Goal: Task Accomplishment & Management: Use online tool/utility

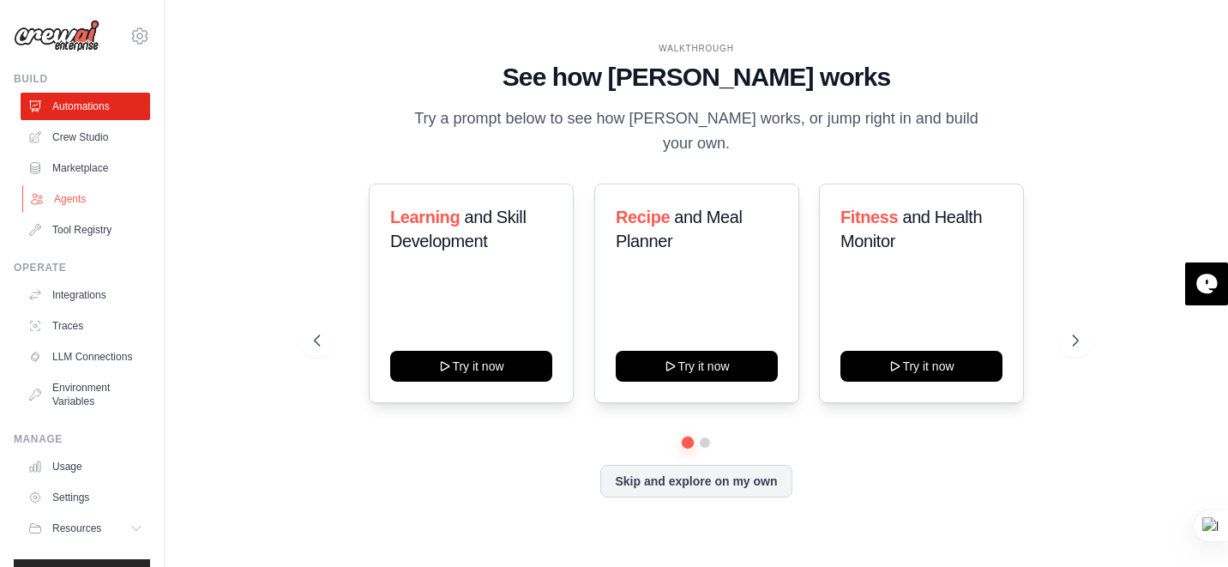
click at [80, 199] on link "Agents" at bounding box center [87, 198] width 130 height 27
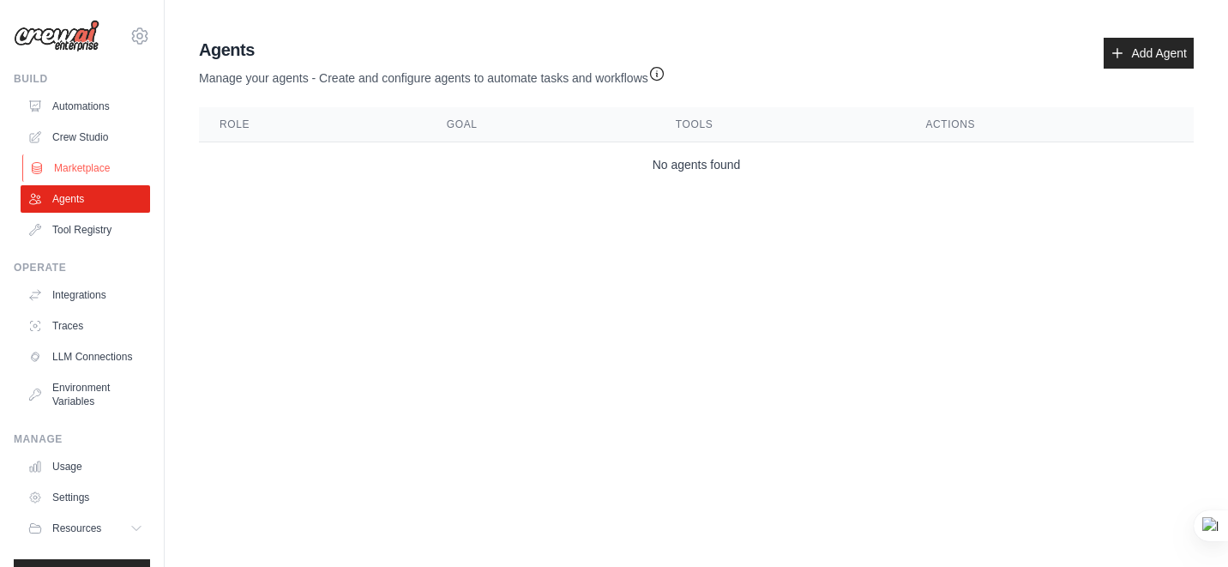
click at [84, 171] on link "Marketplace" at bounding box center [87, 167] width 130 height 27
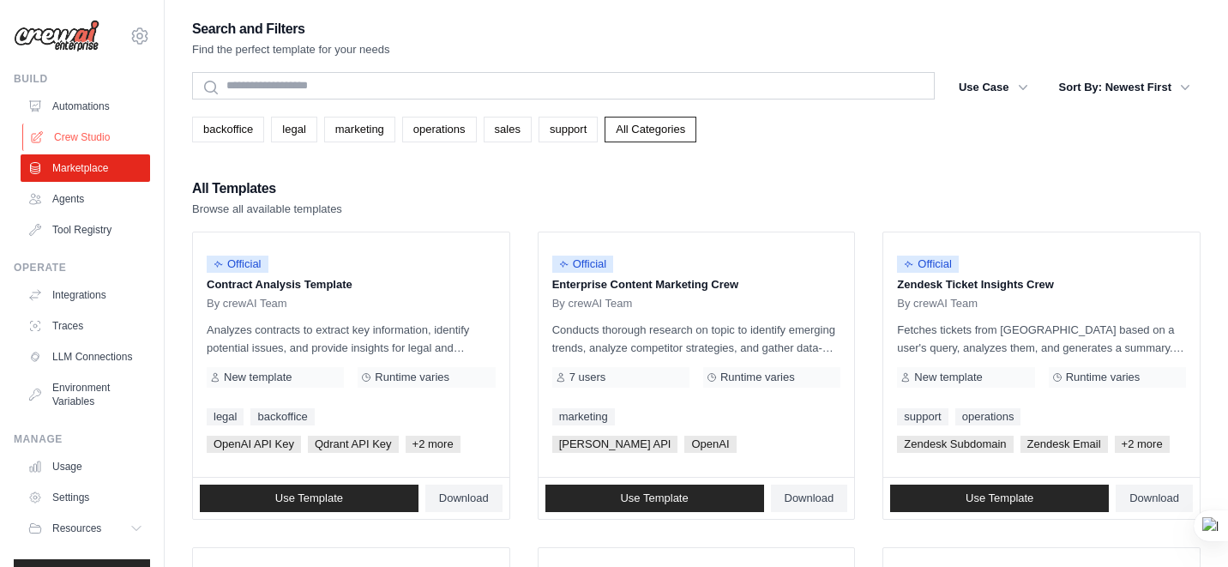
click at [93, 136] on link "Crew Studio" at bounding box center [87, 137] width 130 height 27
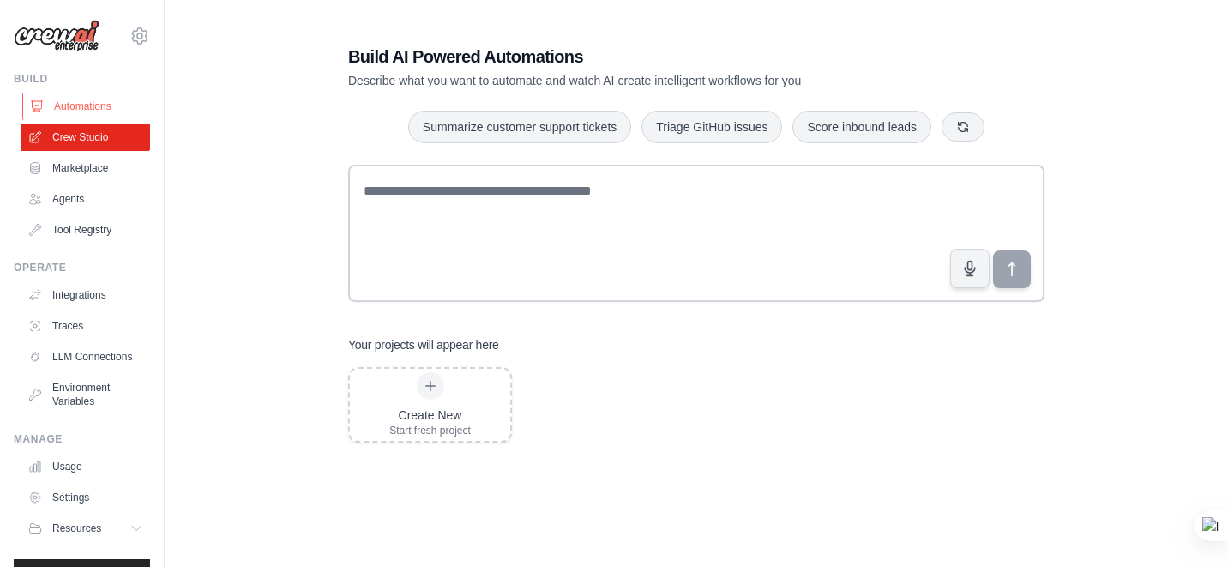
click at [91, 100] on link "Automations" at bounding box center [87, 106] width 130 height 27
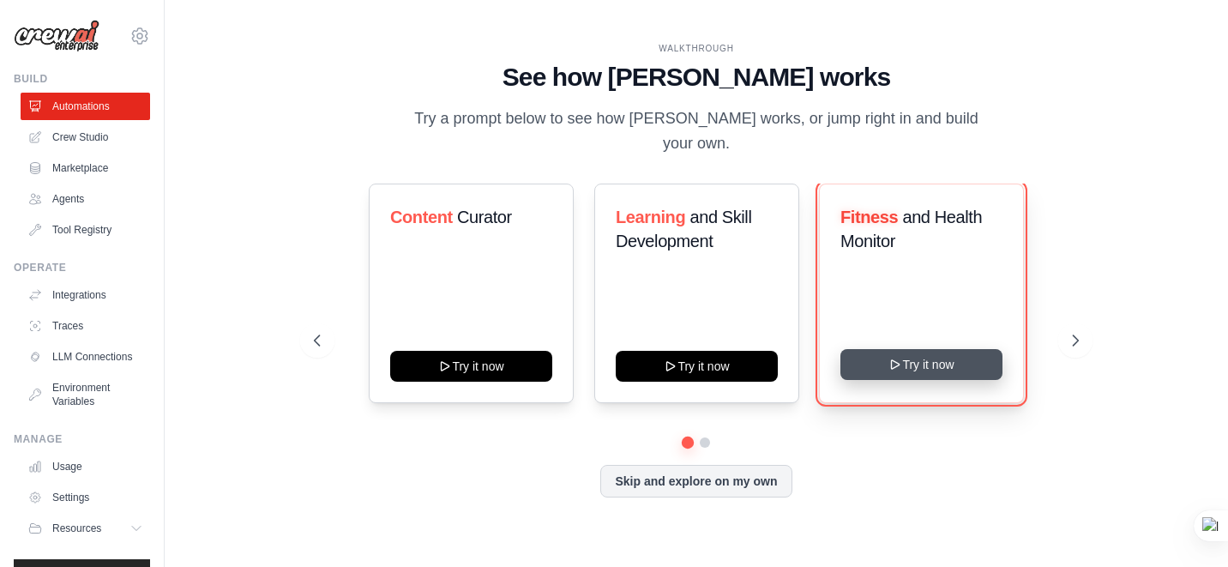
click at [902, 358] on button "Try it now" at bounding box center [922, 364] width 162 height 31
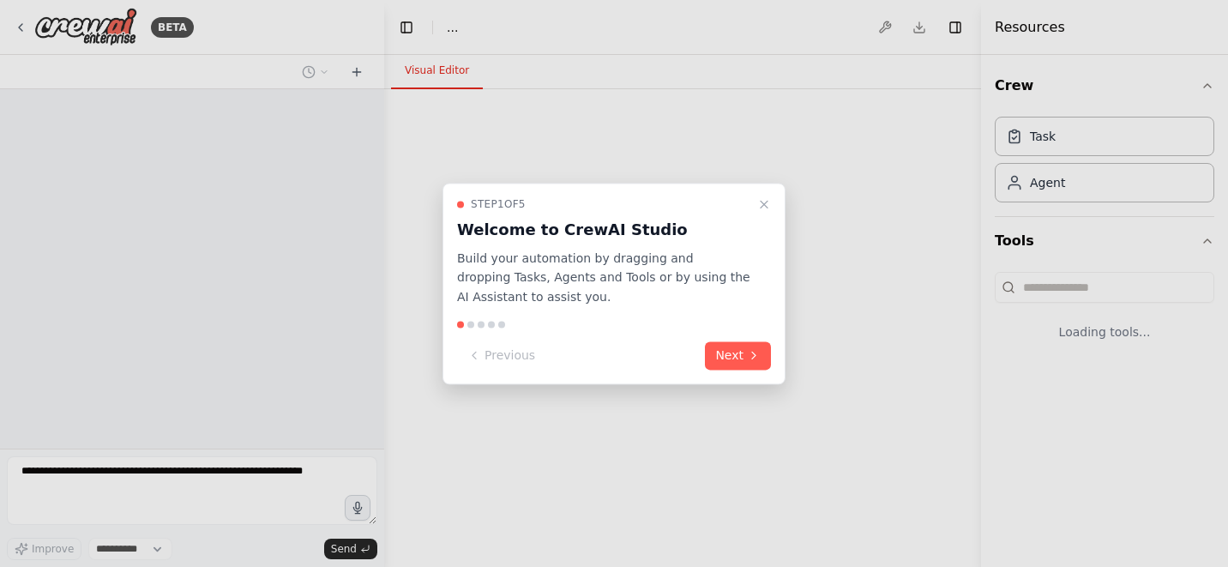
select select "****"
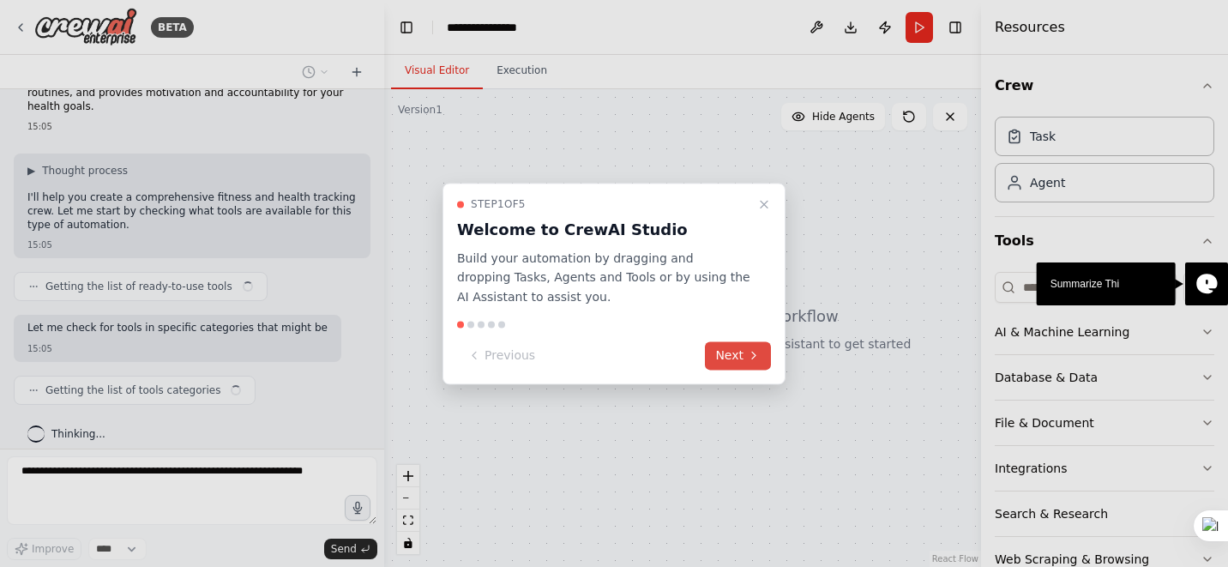
click at [730, 358] on button "Next" at bounding box center [738, 355] width 66 height 28
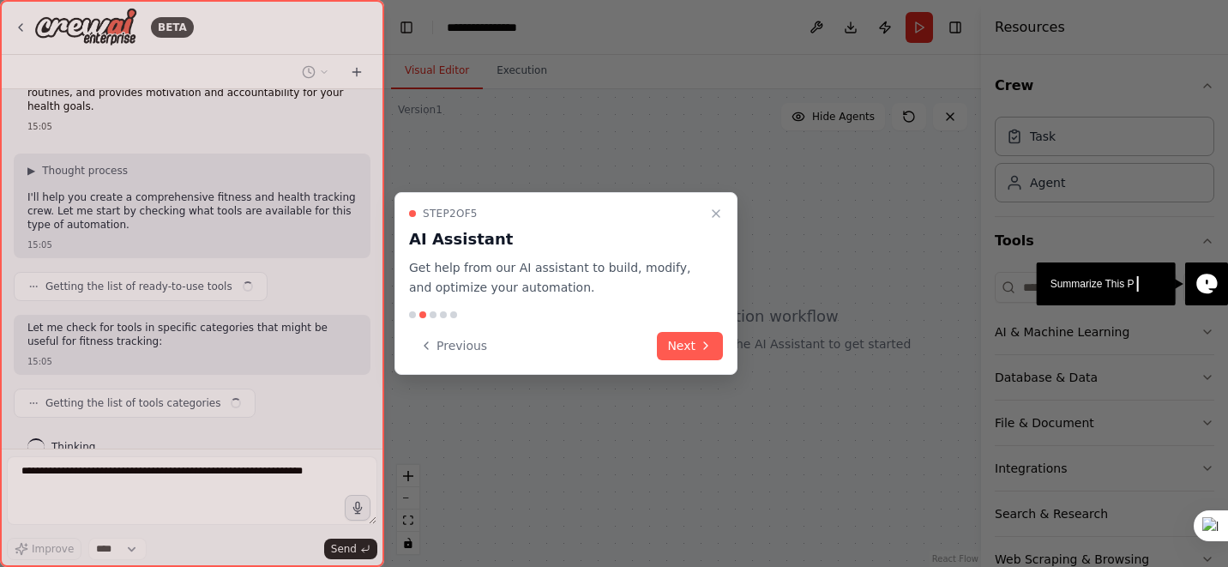
scroll to position [63, 0]
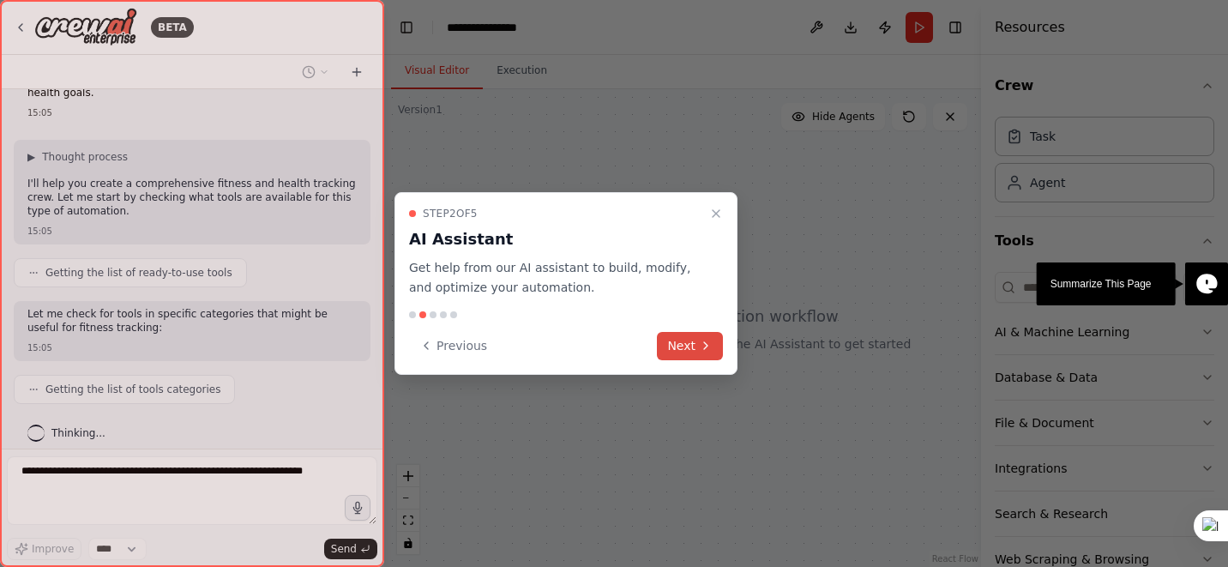
click at [713, 355] on button "Next" at bounding box center [690, 346] width 66 height 28
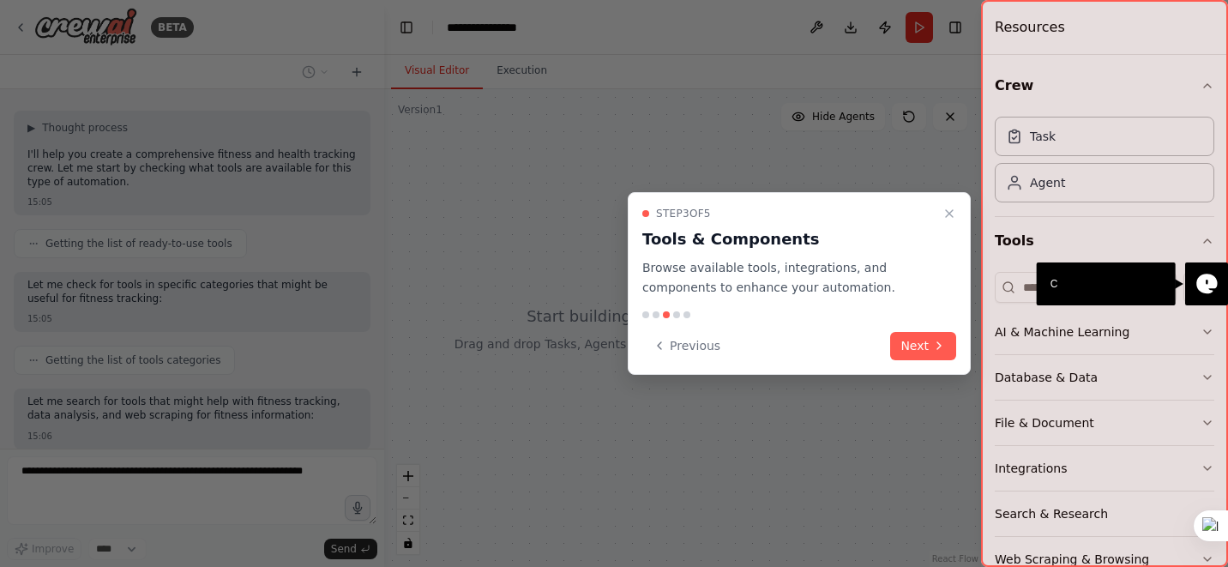
scroll to position [180, 0]
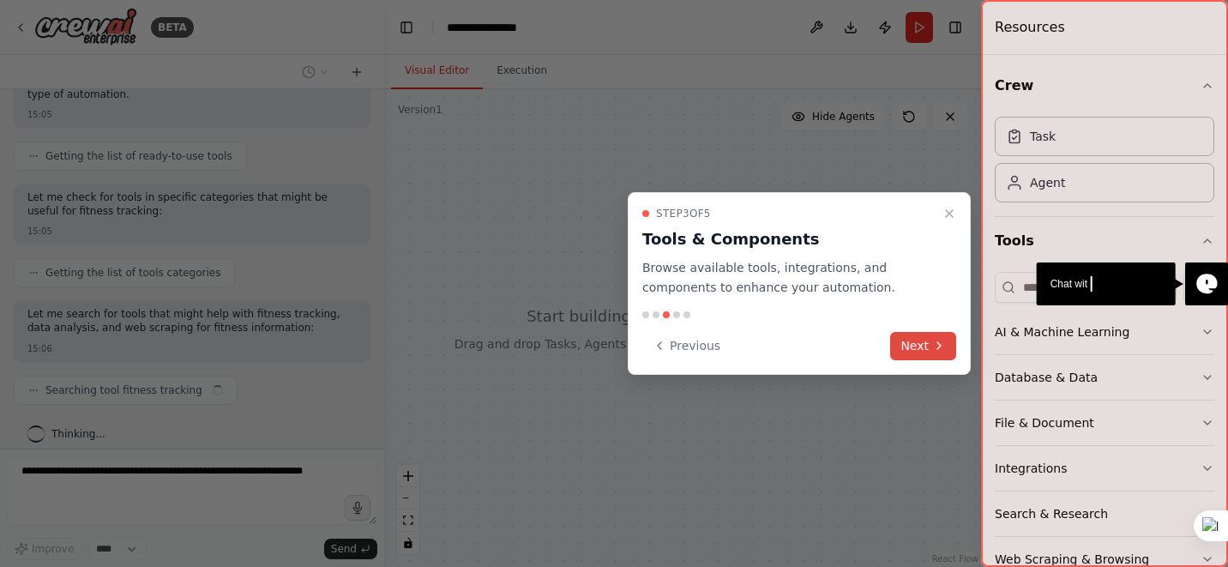
click at [896, 345] on button "Next" at bounding box center [923, 346] width 66 height 28
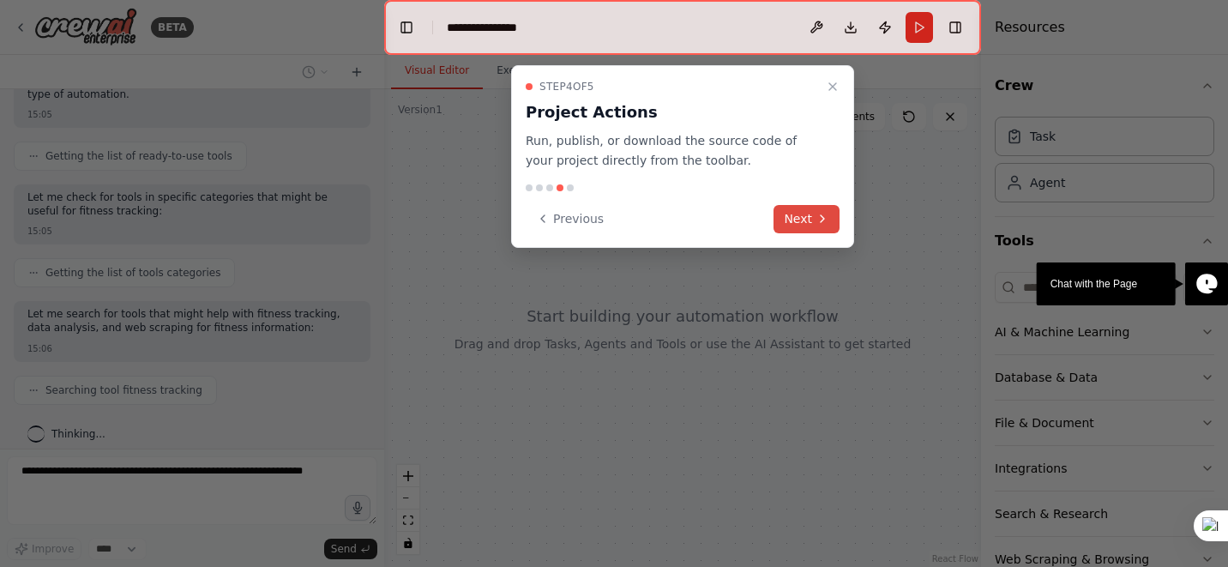
click at [830, 227] on button "Next" at bounding box center [807, 219] width 66 height 28
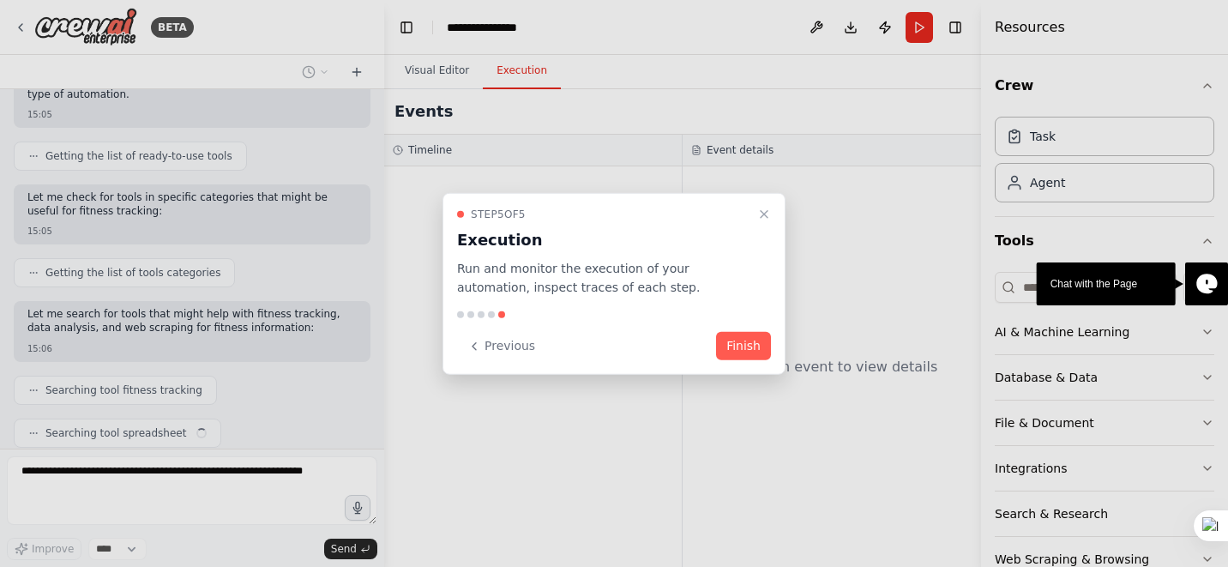
scroll to position [223, 0]
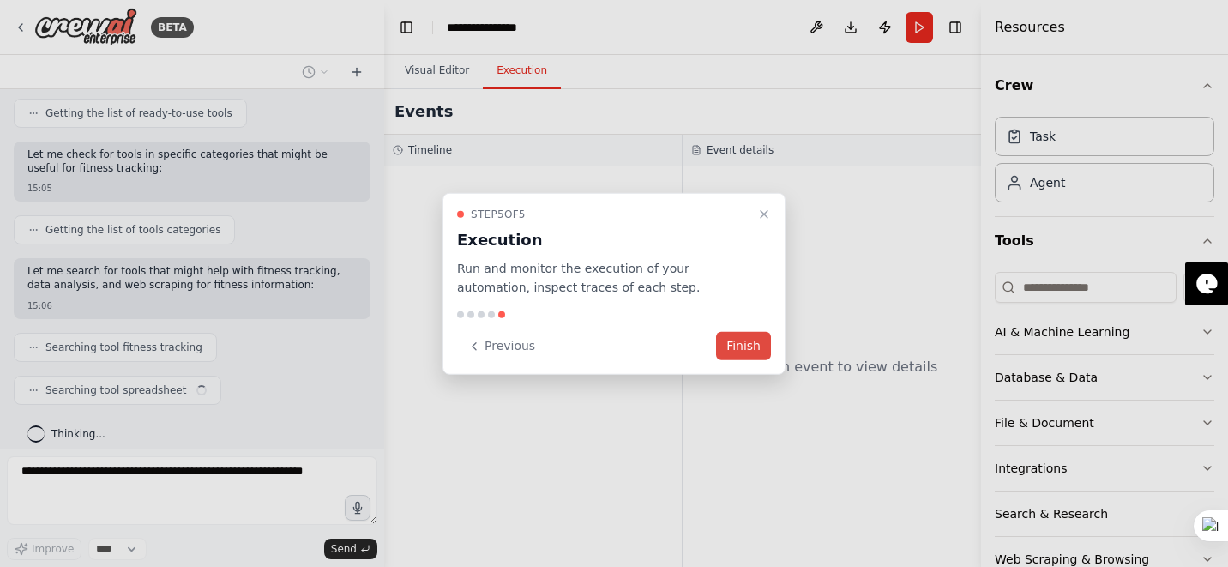
click at [753, 347] on button "Finish" at bounding box center [743, 346] width 55 height 28
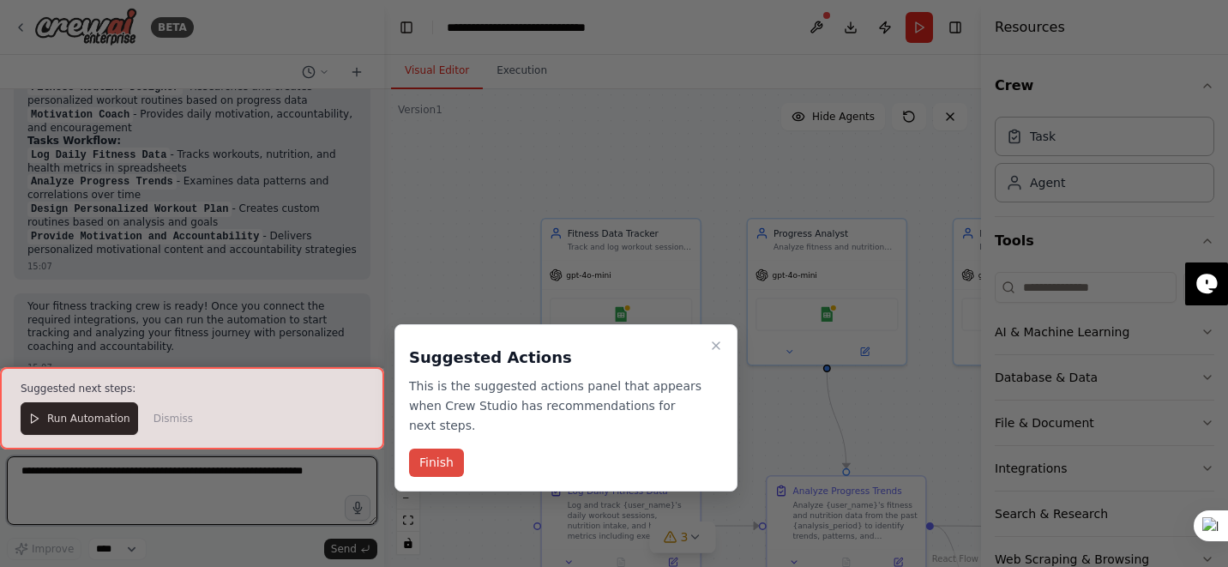
scroll to position [1410, 0]
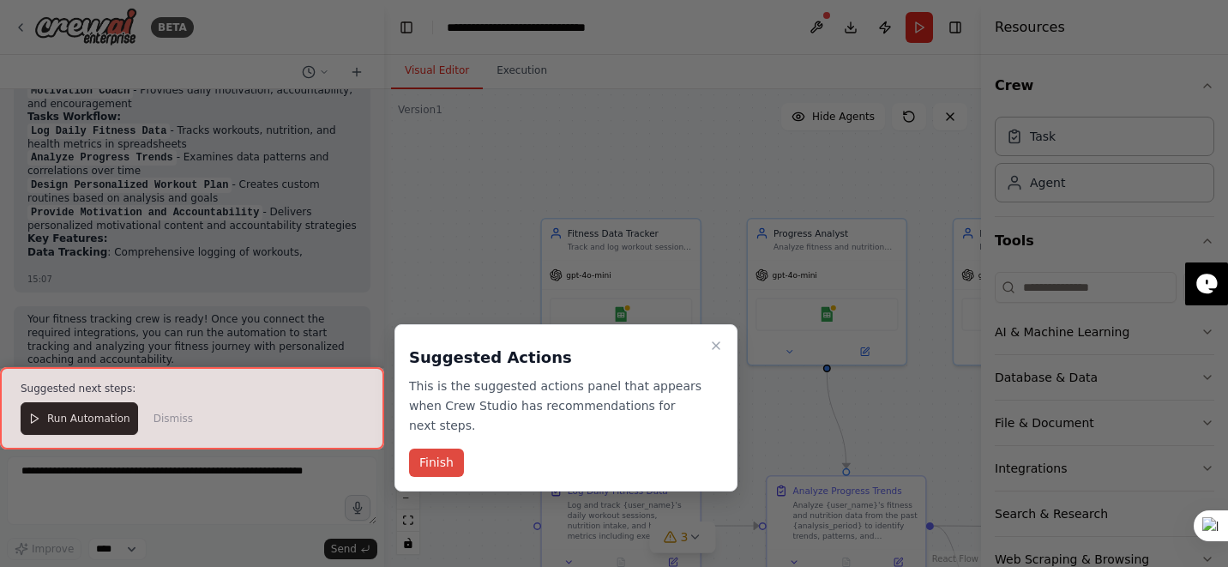
click at [416, 473] on button "Finish" at bounding box center [436, 463] width 55 height 28
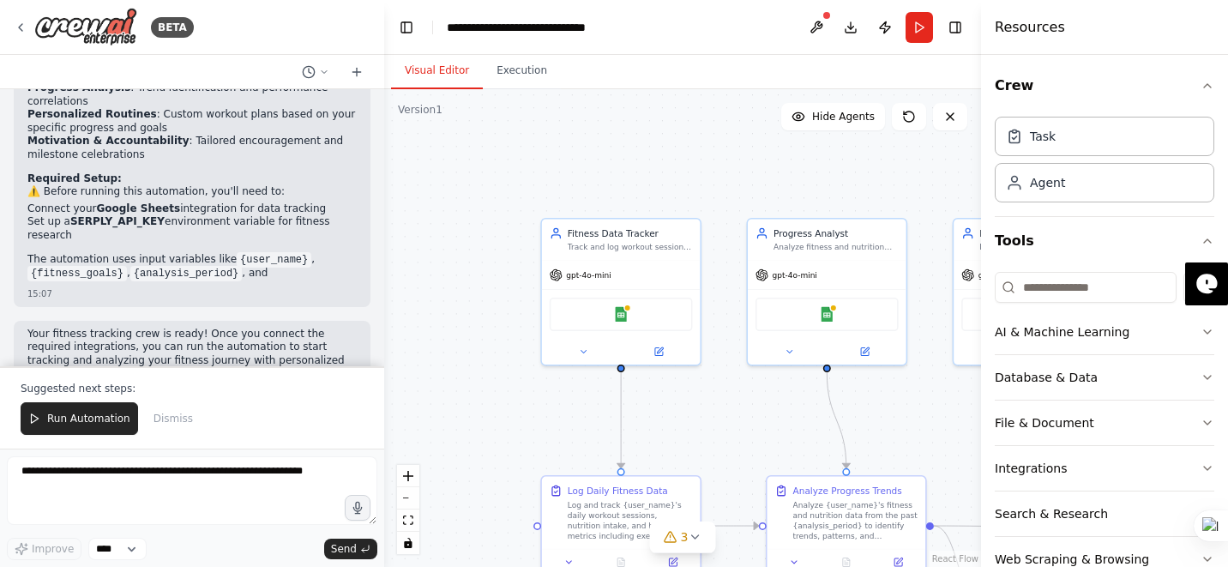
scroll to position [1629, 0]
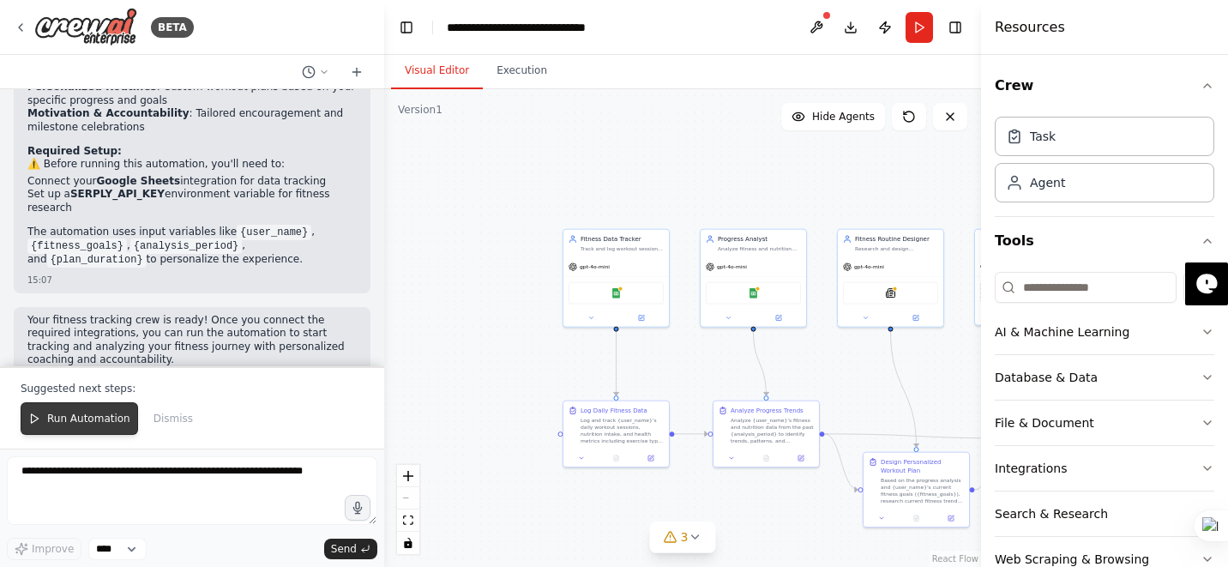
click at [100, 424] on span "Run Automation" at bounding box center [88, 419] width 83 height 14
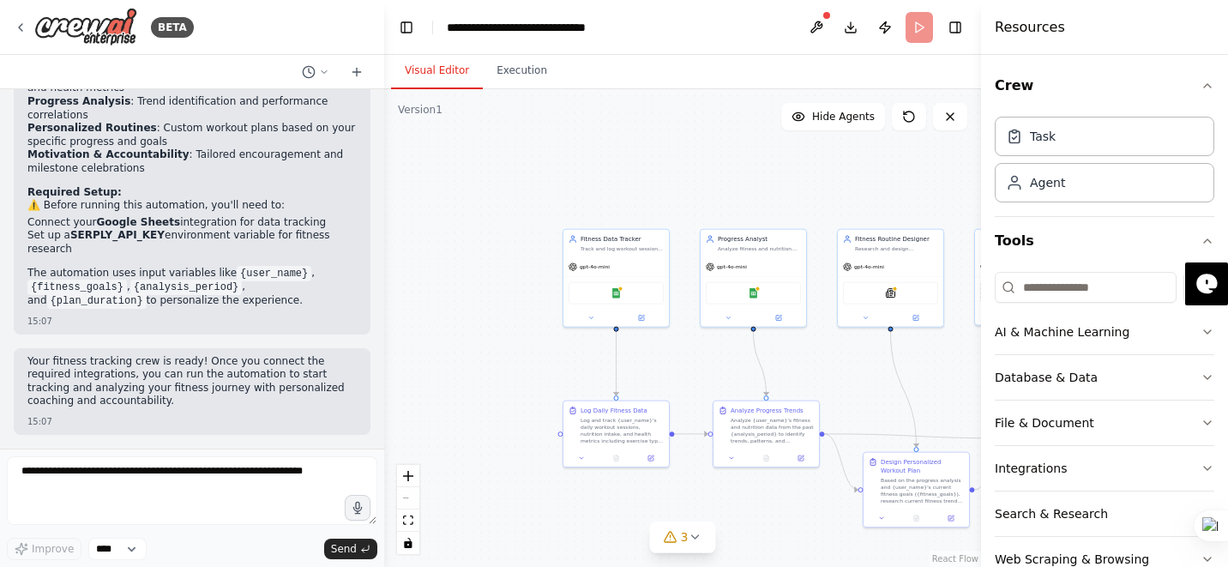
scroll to position [1547, 0]
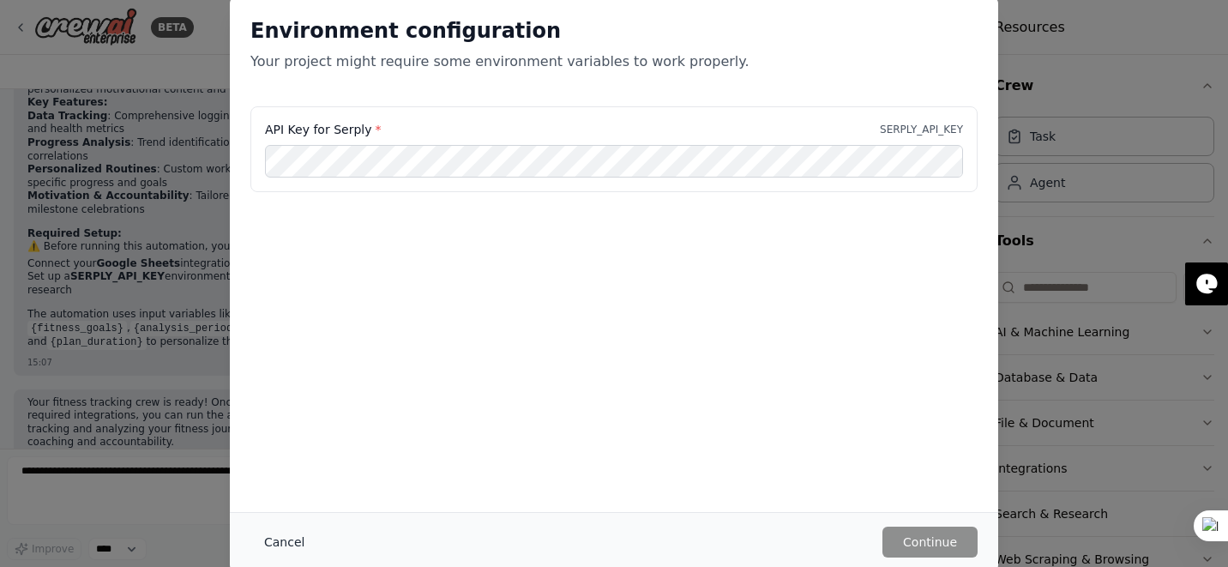
click at [288, 535] on button "Cancel" at bounding box center [284, 542] width 68 height 31
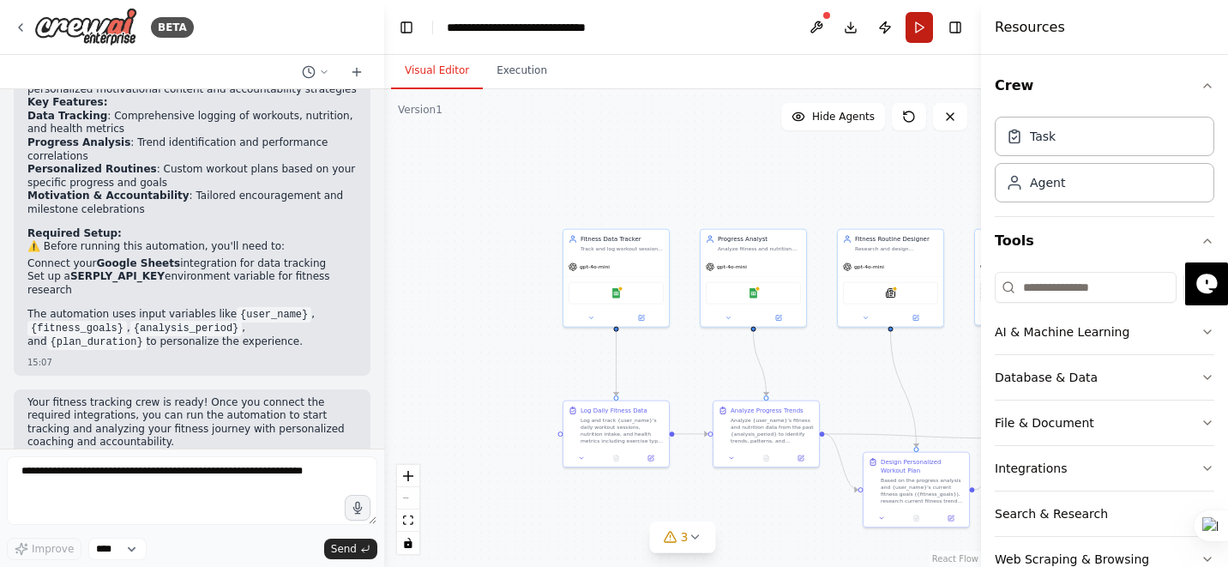
click at [917, 14] on button "Run" at bounding box center [919, 27] width 27 height 31
